Goal: Task Accomplishment & Management: Manage account settings

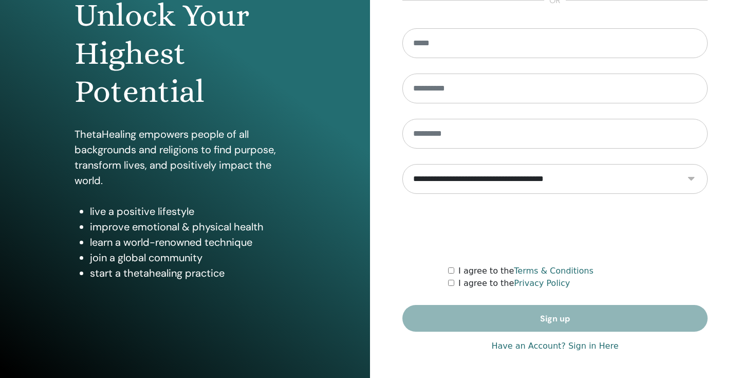
click at [521, 344] on link "Have an Account? Sign in Here" at bounding box center [554, 346] width 127 height 12
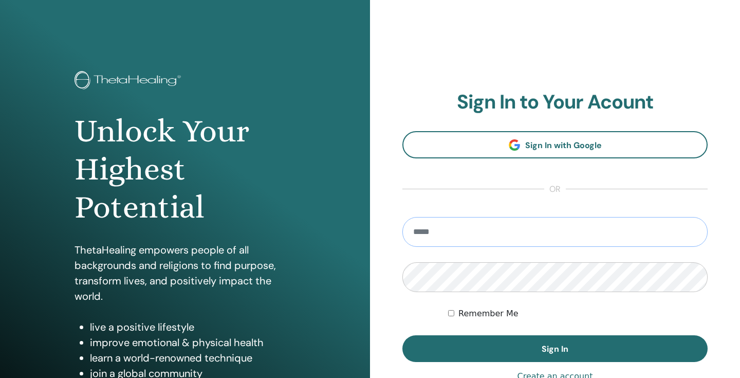
click at [534, 228] on input "email" at bounding box center [554, 232] width 305 height 30
type input "**********"
click at [555, 348] on button "Sign In" at bounding box center [554, 348] width 305 height 27
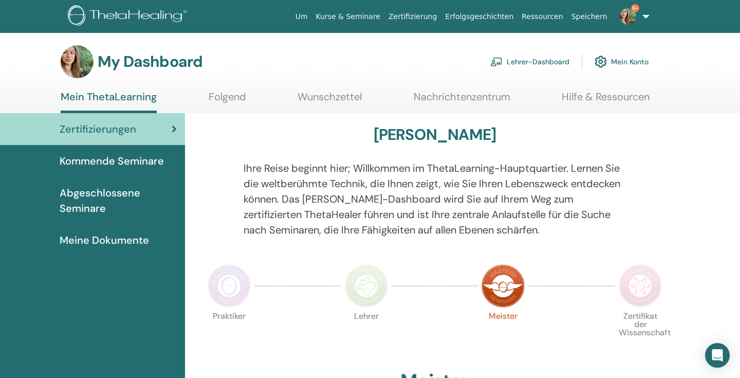
click at [368, 18] on link "Kurse & Seminare" at bounding box center [348, 16] width 72 height 19
click at [554, 61] on link "Lehrer-Dashboard" at bounding box center [529, 61] width 79 height 23
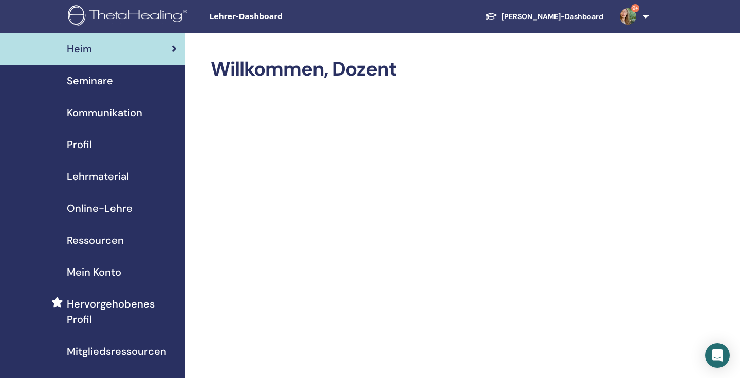
click at [72, 77] on span "Seminare" at bounding box center [90, 80] width 46 height 15
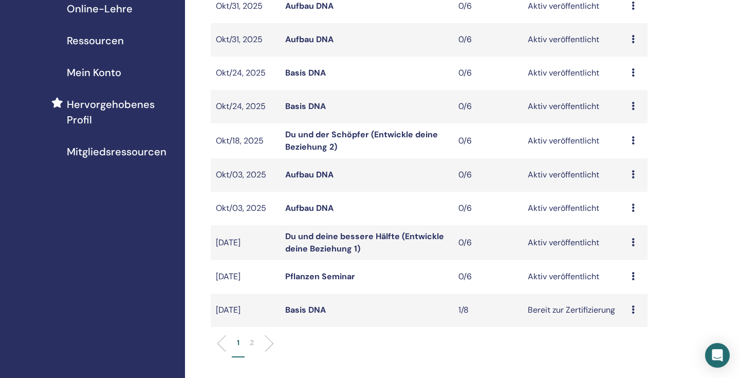
scroll to position [213, 0]
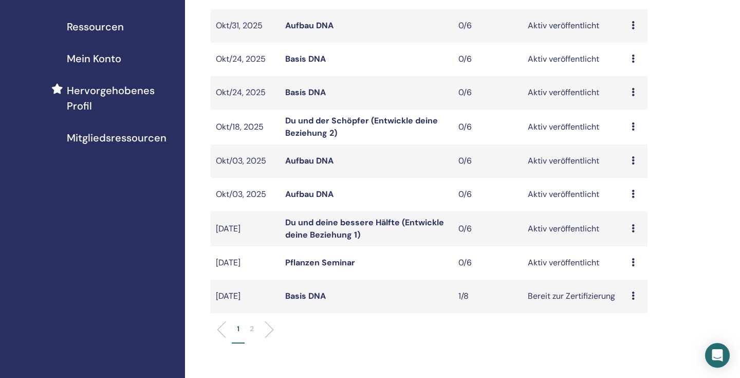
click at [254, 327] on p "2" at bounding box center [252, 328] width 4 height 11
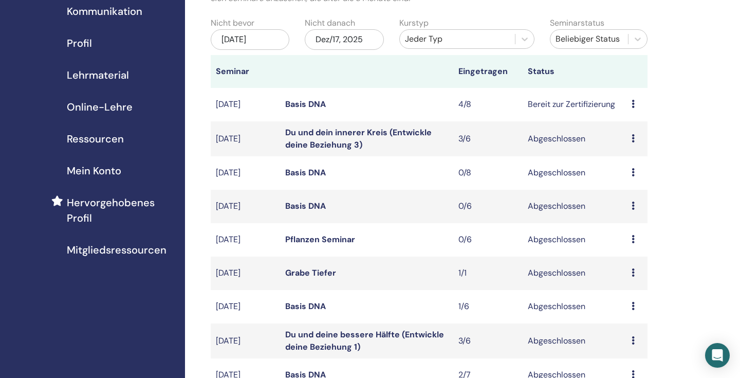
scroll to position [51, 0]
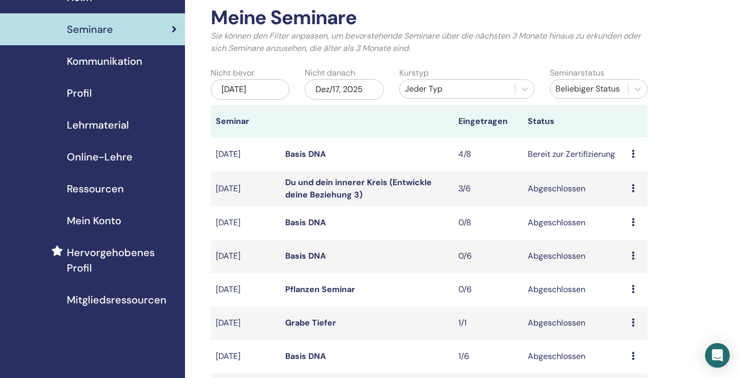
click at [305, 154] on link "Basis DNA" at bounding box center [305, 153] width 41 height 11
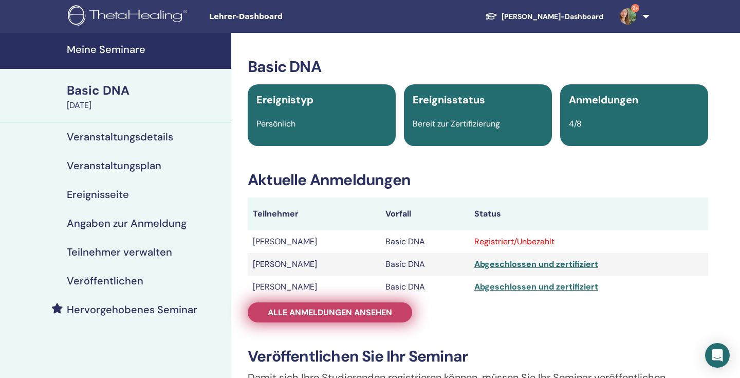
click at [302, 317] on span "Alle Anmeldungen ansehen" at bounding box center [330, 312] width 124 height 11
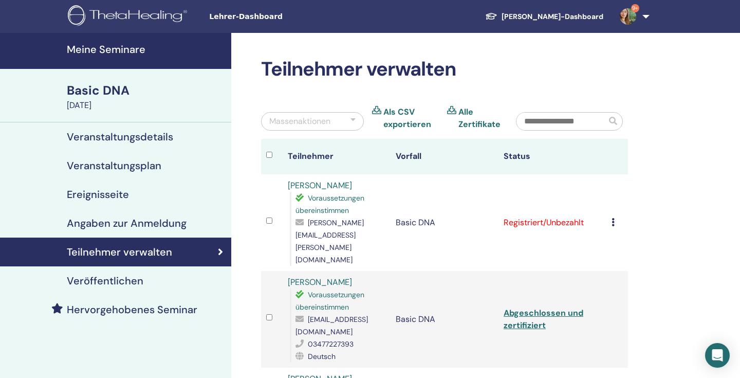
click at [612, 218] on icon at bounding box center [612, 222] width 3 height 8
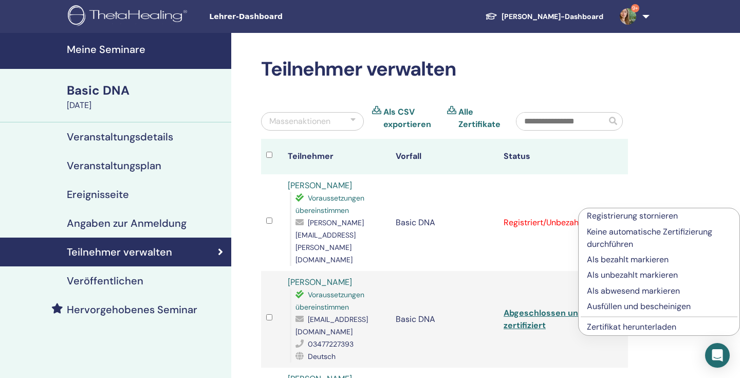
click at [607, 309] on p "Ausfüllen und bescheinigen" at bounding box center [659, 306] width 144 height 12
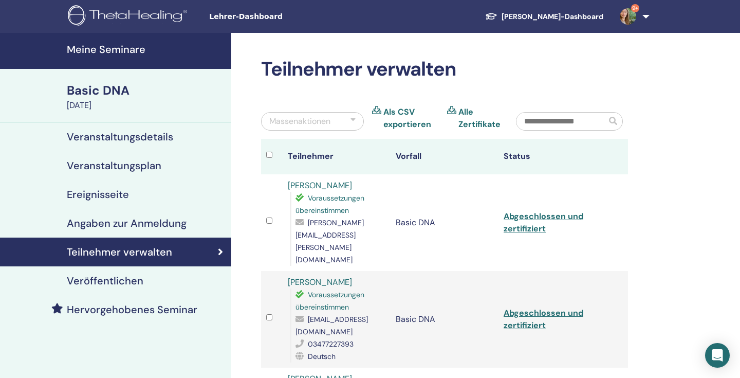
click at [643, 12] on link "9+" at bounding box center [632, 16] width 42 height 33
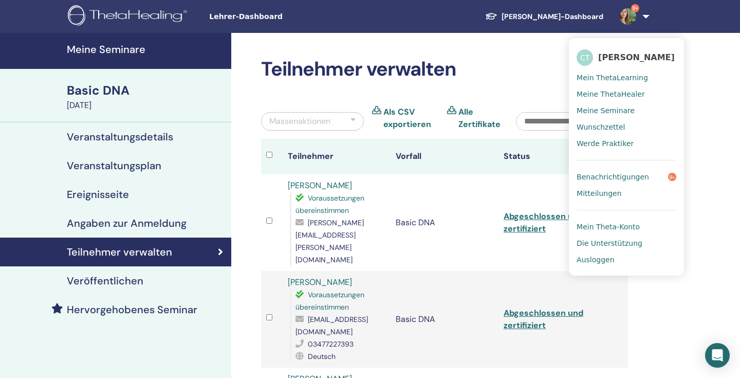
click at [599, 258] on span "Ausloggen" at bounding box center [595, 259] width 38 height 9
